Goal: Information Seeking & Learning: Learn about a topic

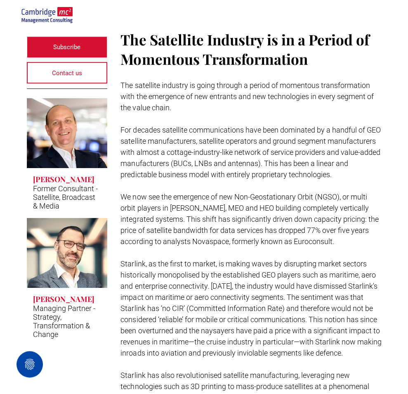
scroll to position [206, 0]
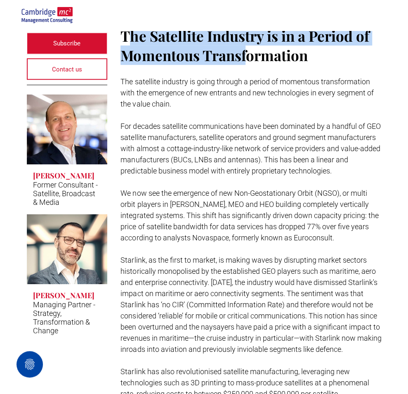
drag, startPoint x: 129, startPoint y: 35, endPoint x: 248, endPoint y: 62, distance: 121.8
click at [248, 62] on span "The Satellite Industry is in a Period of Momentous Transformation" at bounding box center [245, 45] width 248 height 39
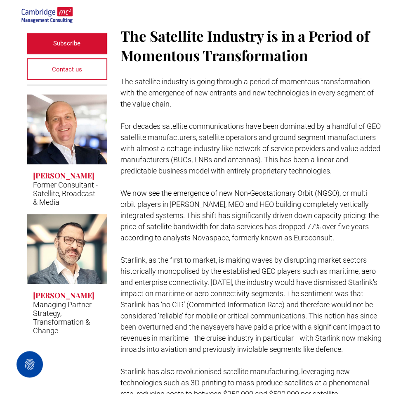
click at [203, 85] on span "The satellite industry is going through a period of momentous transformation wi…" at bounding box center [247, 92] width 253 height 31
click at [209, 196] on span "We now see the emergence of new Non-Geostationary Orbit (NGSO), or multi orbit …" at bounding box center [250, 215] width 258 height 53
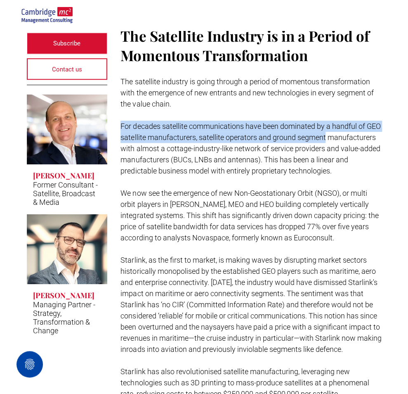
drag, startPoint x: 122, startPoint y: 122, endPoint x: 353, endPoint y: 138, distance: 231.7
click at [353, 138] on p "For decades satellite communications have been dominated by a handful of GEO sa…" at bounding box center [251, 149] width 261 height 56
click at [205, 128] on span "For decades satellite communications have been dominated by a handful of GEO sa…" at bounding box center [251, 148] width 260 height 53
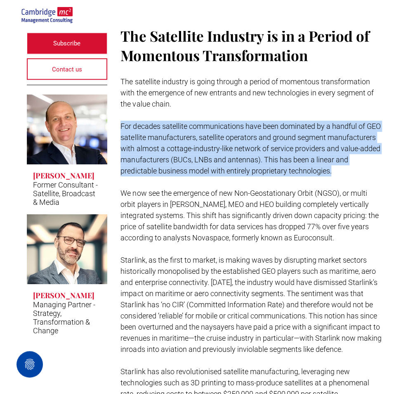
drag, startPoint x: 122, startPoint y: 123, endPoint x: 370, endPoint y: 168, distance: 252.1
click at [370, 168] on p "For decades satellite communications have been dominated by a handful of GEO sa…" at bounding box center [251, 149] width 261 height 56
click at [134, 142] on p "For decades satellite communications have been dominated by a handful of GEO sa…" at bounding box center [251, 149] width 261 height 56
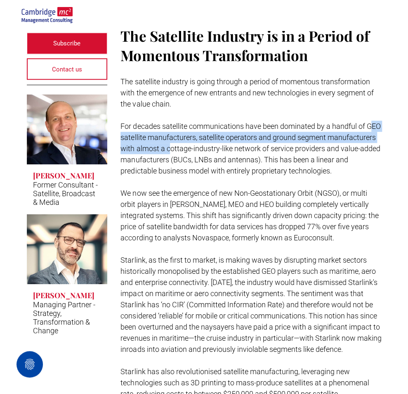
drag, startPoint x: 125, startPoint y: 137, endPoint x: 220, endPoint y: 143, distance: 95.1
click at [220, 143] on p "For decades satellite communications have been dominated by a handful of GEO sa…" at bounding box center [251, 149] width 261 height 56
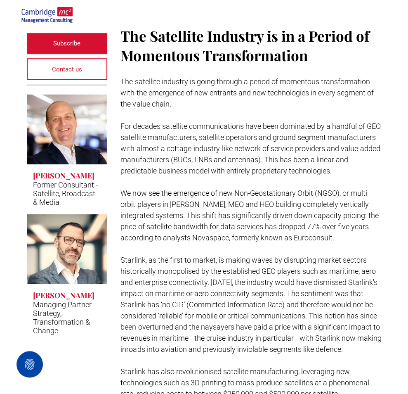
click at [224, 146] on span "For decades satellite communications have been dominated by a handful of GEO sa…" at bounding box center [251, 148] width 260 height 53
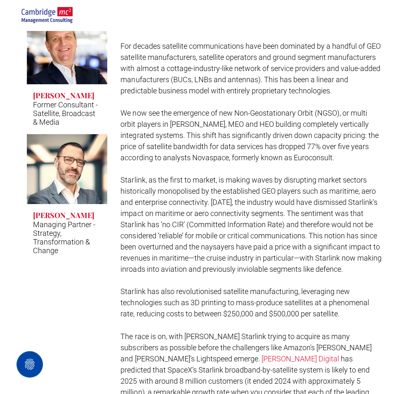
scroll to position [289, 0]
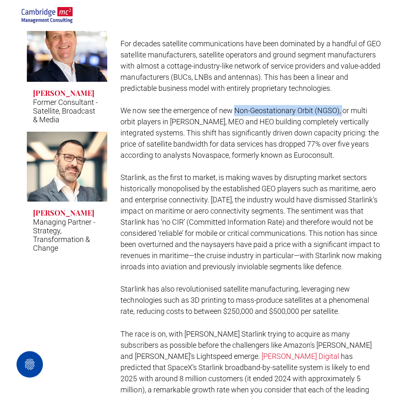
drag, startPoint x: 235, startPoint y: 108, endPoint x: 345, endPoint y: 111, distance: 109.4
click at [345, 111] on span "We now see the emergence of new Non-Geostationary Orbit (NGSO), or multi orbit …" at bounding box center [250, 132] width 258 height 53
copy span "Non-Geostationary Orbit (NGSO),"
